Goal: Task Accomplishment & Management: Complete application form

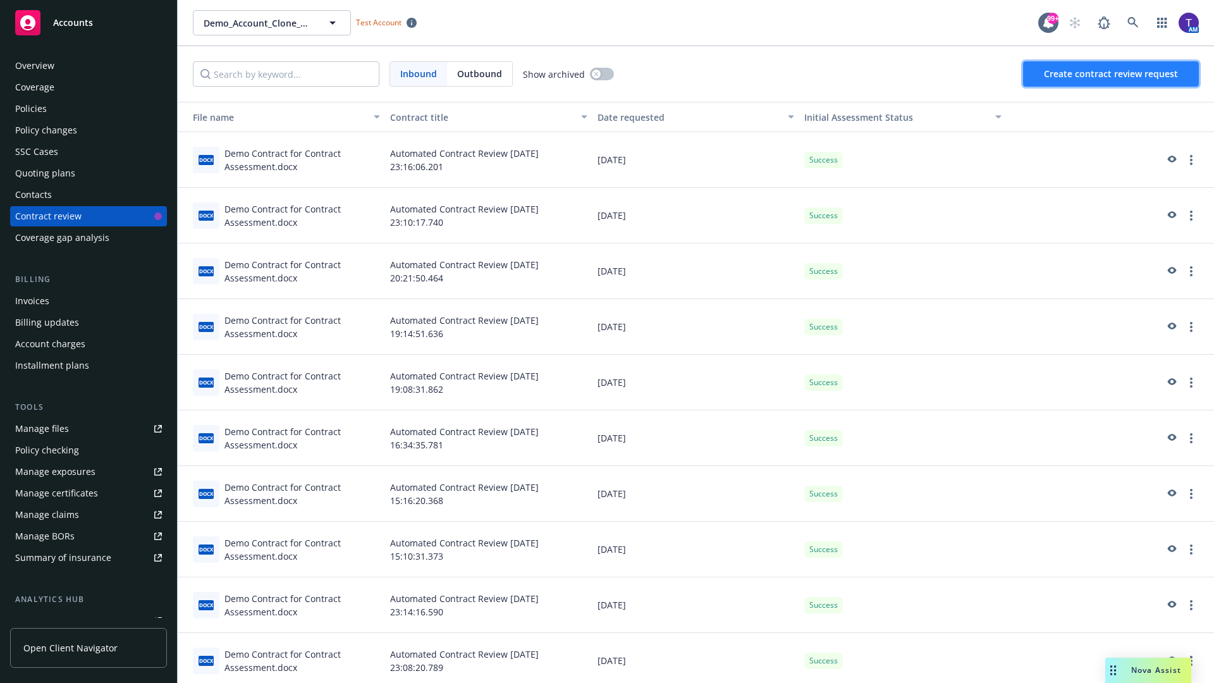
click at [1112, 74] on span "Create contract review request" at bounding box center [1111, 74] width 134 height 12
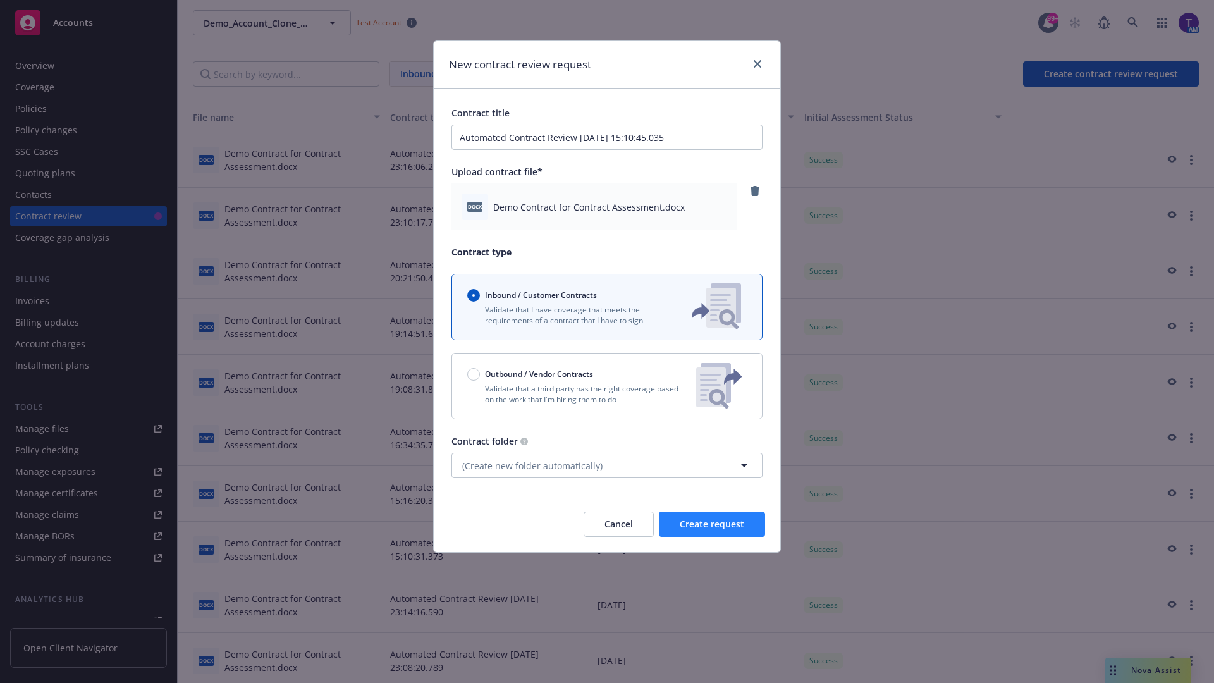
type input "Automated Contract Review [DATE] 15:10:45.035"
click at [712, 524] on span "Create request" at bounding box center [712, 524] width 64 height 12
